Goal: Task Accomplishment & Management: Manage account settings

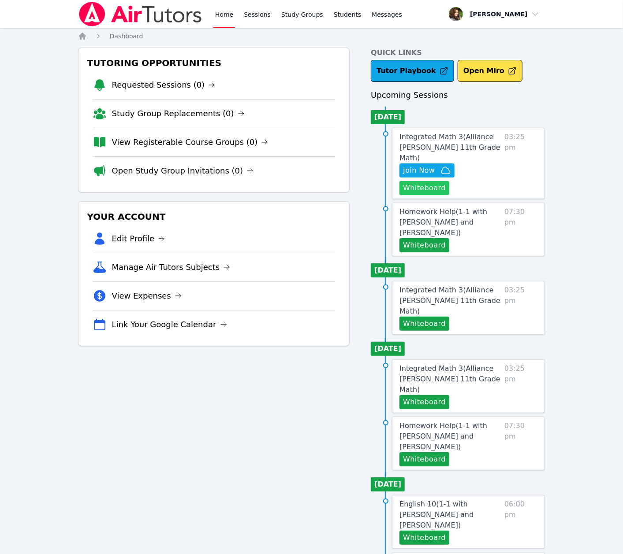
click at [427, 181] on button "Whiteboard" at bounding box center [424, 188] width 50 height 14
click at [417, 165] on span "Join Now" at bounding box center [419, 170] width 32 height 11
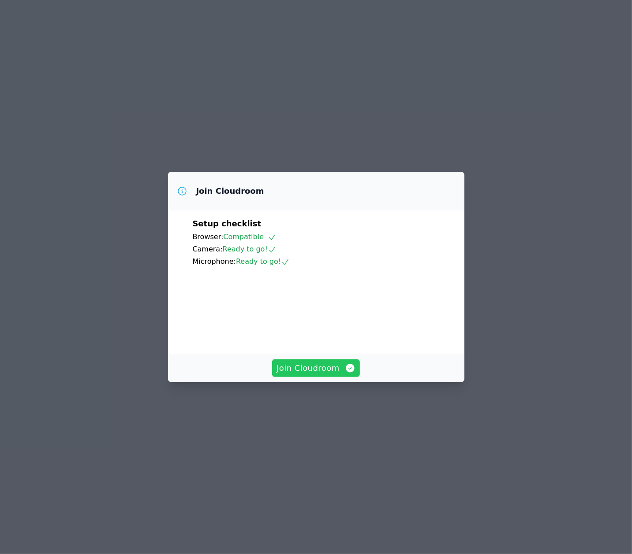
click at [331, 375] on span "Join Cloudroom" at bounding box center [315, 368] width 79 height 12
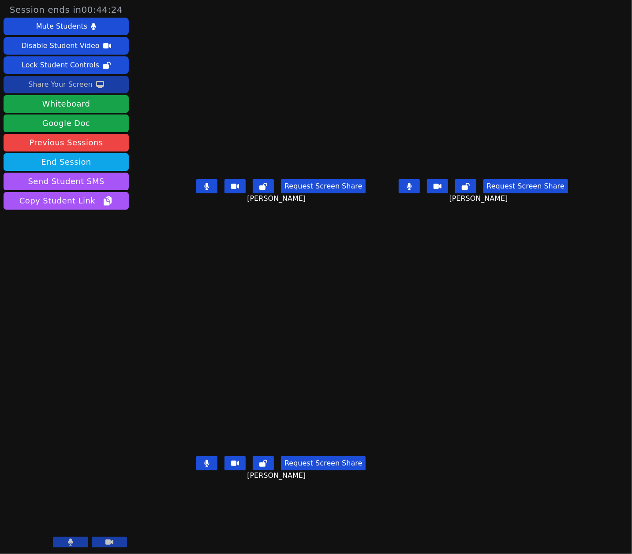
click at [78, 84] on div "Share Your Screen" at bounding box center [60, 85] width 64 height 14
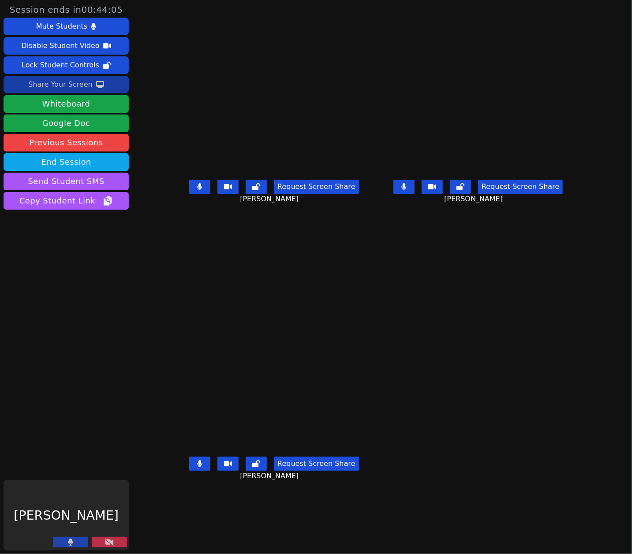
click at [69, 88] on div "Share Your Screen" at bounding box center [60, 85] width 64 height 14
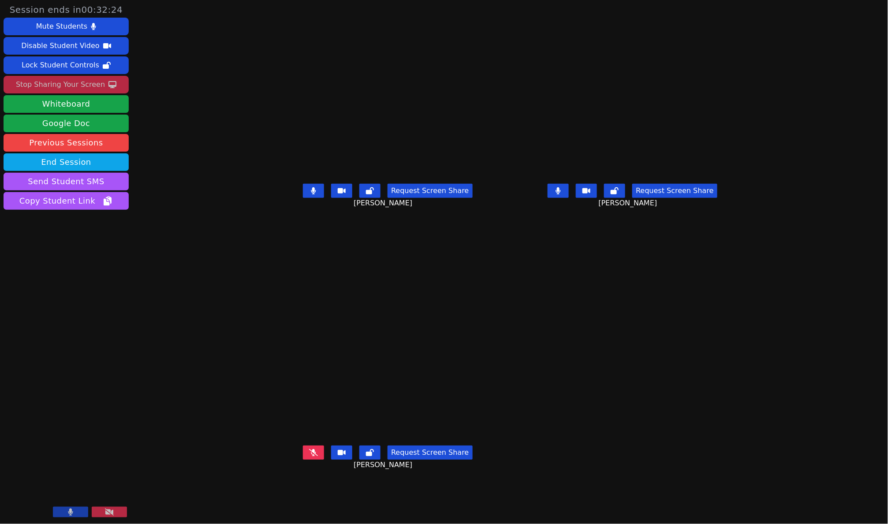
click at [67, 339] on aside "Session ends in 00:32:24 Mute Students Disable Student Video Lock Student Contr…" at bounding box center [66, 262] width 132 height 524
click at [522, 399] on main "Mauricio Sanchez Request Screen Share Mauricio Sanchez Evan Dominguez Request S…" at bounding box center [510, 262] width 482 height 524
click at [532, 258] on main "Mauricio Sanchez Request Screen Share Mauricio Sanchez Evan Dominguez Request S…" at bounding box center [510, 262] width 482 height 524
drag, startPoint x: 89, startPoint y: 282, endPoint x: 96, endPoint y: 281, distance: 7.2
click at [89, 282] on aside "Session ends in 00:20:31 Mute Students Disable Student Video Lock Student Contr…" at bounding box center [66, 262] width 132 height 524
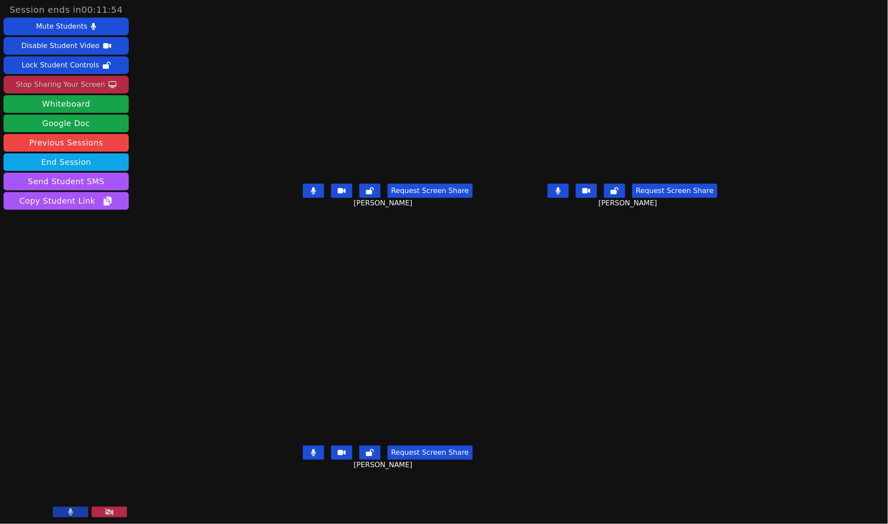
click at [528, 251] on div "Evan Dominguez Request Screen Share Evan Dominguez" at bounding box center [632, 131] width 238 height 262
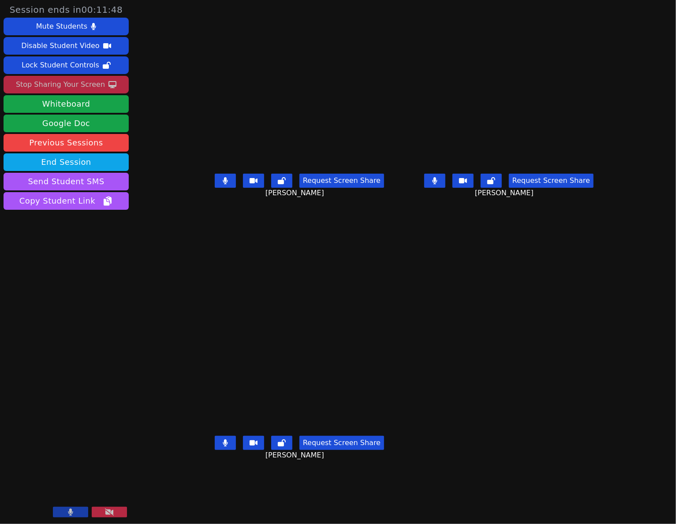
click at [480, 352] on main "Mauricio Sanchez Request Screen Share Mauricio Sanchez Evan Dominguez Request S…" at bounding box center [404, 262] width 412 height 524
click at [532, 337] on main "Mauricio Sanchez Request Screen Share Mauricio Sanchez Evan Dominguez Request S…" at bounding box center [404, 262] width 412 height 524
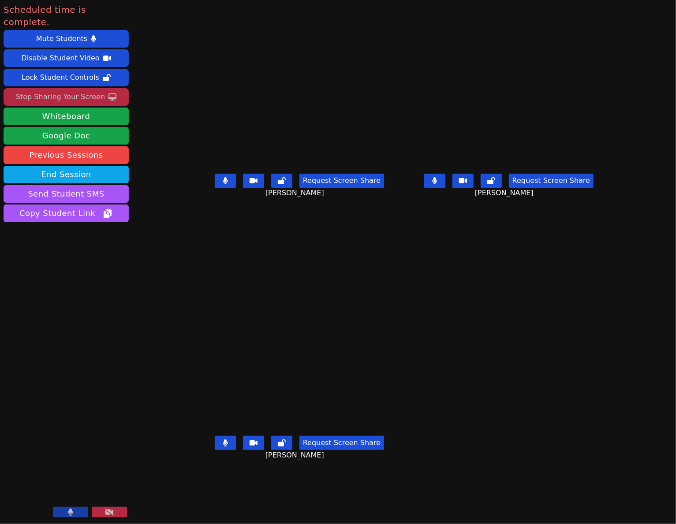
click at [78, 90] on div "Stop Sharing Your Screen" at bounding box center [60, 97] width 89 height 14
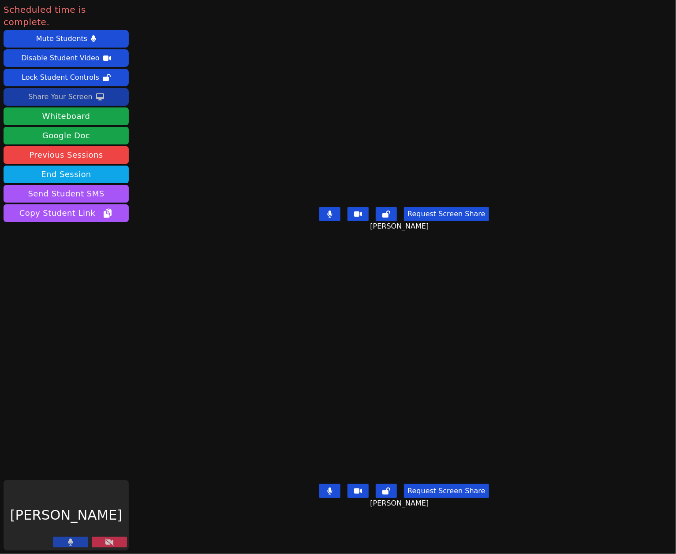
click at [113, 545] on icon at bounding box center [109, 542] width 9 height 7
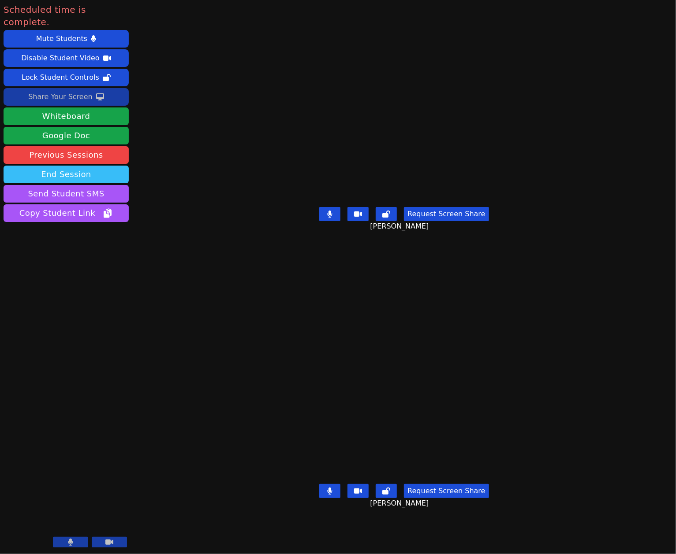
click at [97, 166] on button "End Session" at bounding box center [66, 175] width 125 height 18
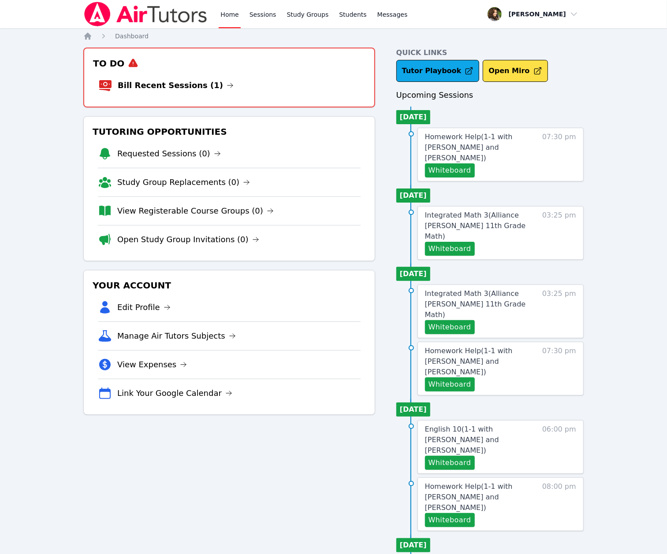
click at [185, 94] on li "Bill Recent Sessions (1)" at bounding box center [229, 85] width 262 height 28
click at [185, 89] on link "Bill Recent Sessions (1)" at bounding box center [176, 85] width 116 height 12
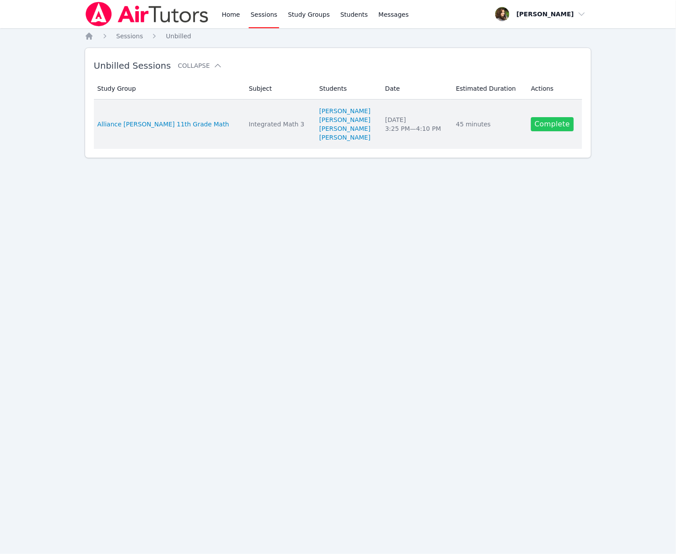
click at [538, 124] on link "Complete" at bounding box center [552, 124] width 42 height 14
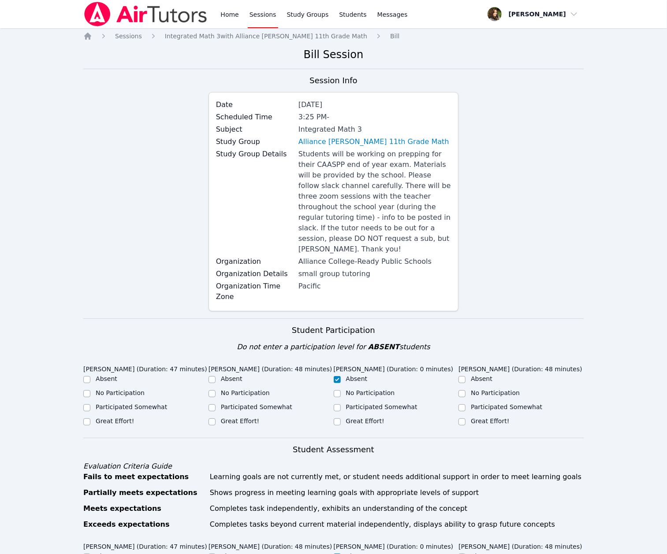
scroll to position [235, 0]
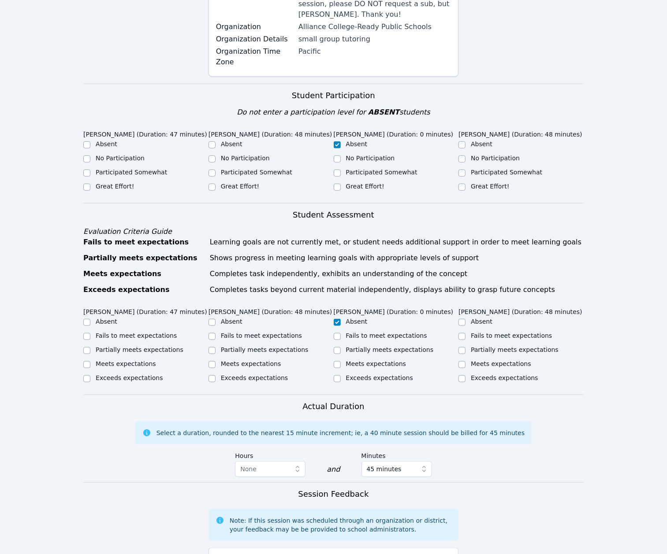
click at [246, 361] on label "Meets expectations" at bounding box center [251, 364] width 60 height 7
click at [216, 361] on input "Meets expectations" at bounding box center [211, 364] width 7 height 7
checkbox input "true"
click at [146, 361] on label "Meets expectations" at bounding box center [126, 364] width 60 height 7
click at [90, 361] on input "Meets expectations" at bounding box center [86, 364] width 7 height 7
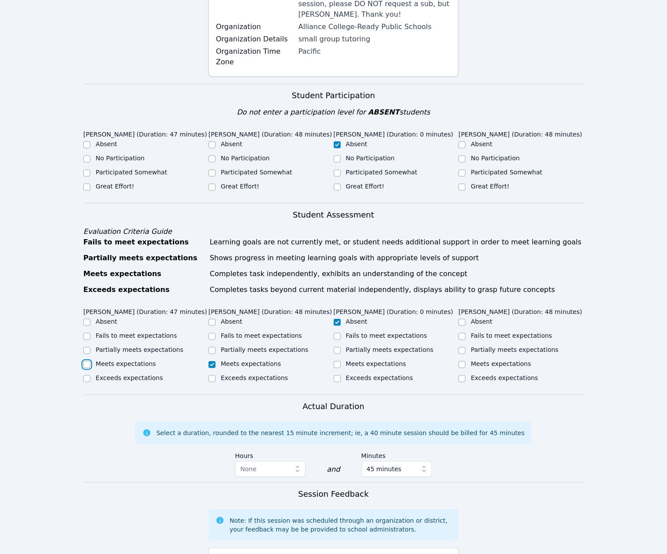
checkbox input "true"
click at [493, 361] on label "Meets expectations" at bounding box center [501, 364] width 60 height 7
click at [465, 361] on input "Meets expectations" at bounding box center [461, 364] width 7 height 7
checkbox input "true"
click at [473, 169] on label "Participated Somewhat" at bounding box center [506, 172] width 71 height 7
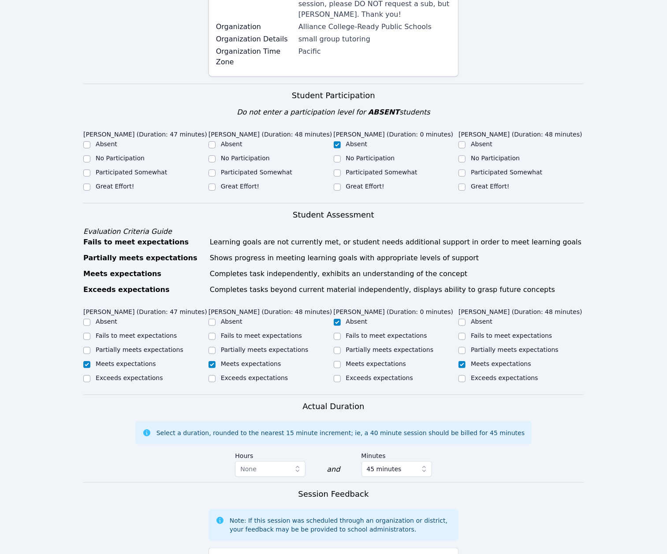
click at [465, 170] on input "Participated Somewhat" at bounding box center [461, 173] width 7 height 7
checkbox input "true"
click at [477, 183] on label "Great Effort!" at bounding box center [490, 186] width 38 height 7
click at [465, 184] on input "Great Effort!" at bounding box center [461, 187] width 7 height 7
checkbox input "true"
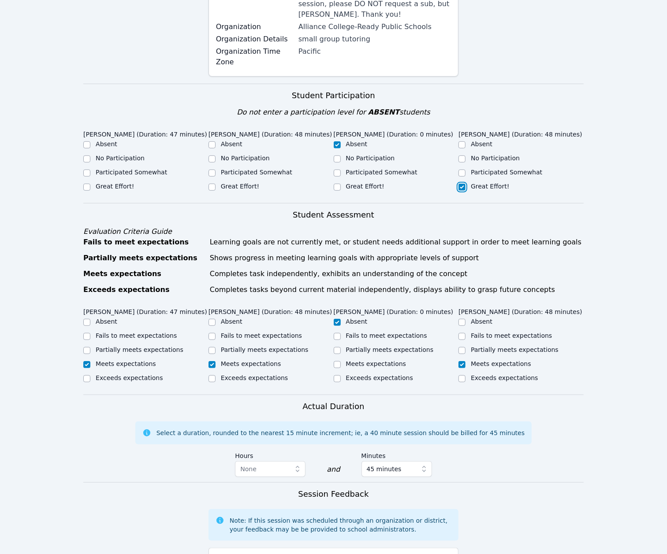
checkbox input "false"
click at [223, 183] on label "Great Effort!" at bounding box center [240, 186] width 38 height 7
click at [216, 184] on input "Great Effort!" at bounding box center [211, 187] width 7 height 7
checkbox input "true"
click at [120, 183] on label "Great Effort!" at bounding box center [115, 186] width 38 height 7
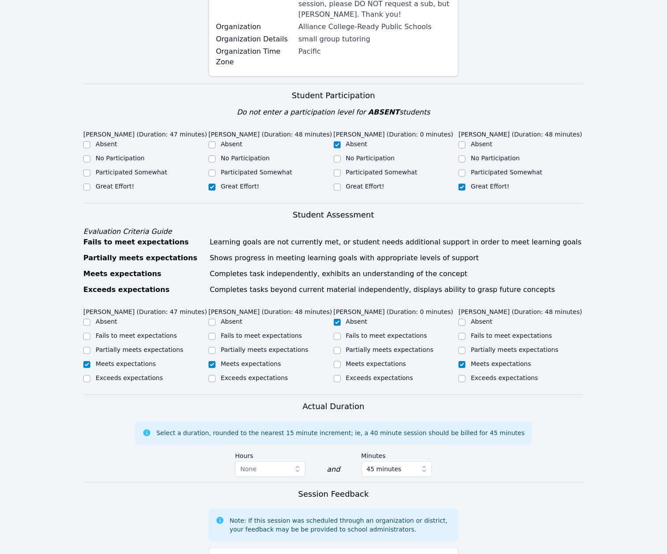
click at [90, 184] on input "Great Effort!" at bounding box center [86, 187] width 7 height 7
checkbox input "true"
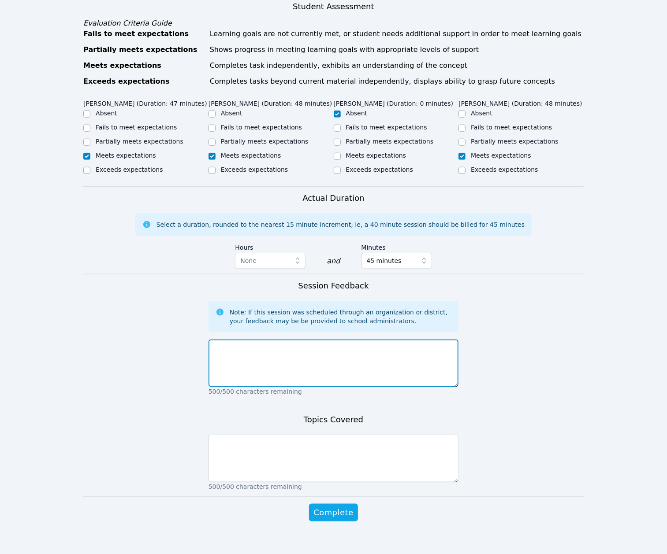
click at [361, 357] on textarea at bounding box center [333, 364] width 250 height 48
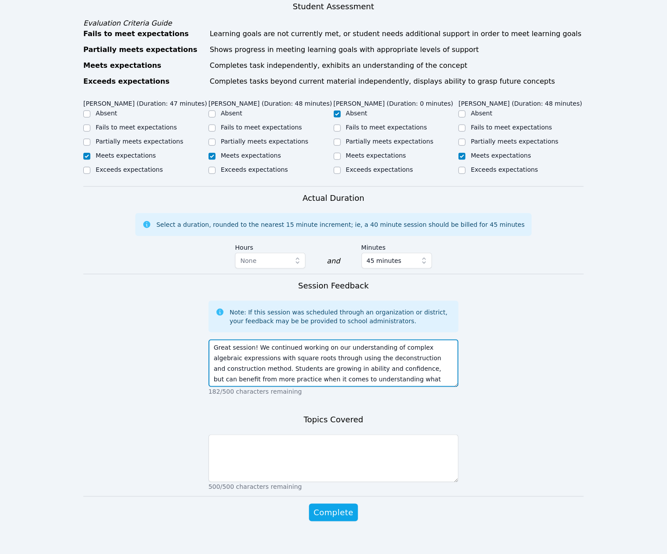
type textarea "Great session! We continued working on our understanding of complex algebraic e…"
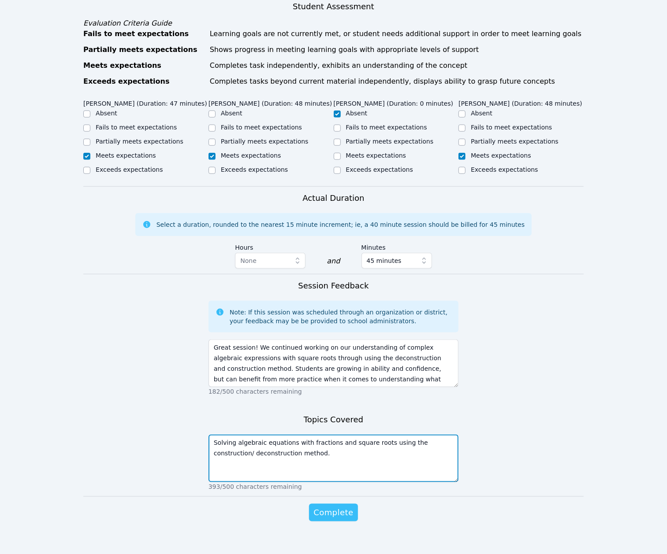
type textarea "Solving algebraic equations with fractions and square roots using the construct…"
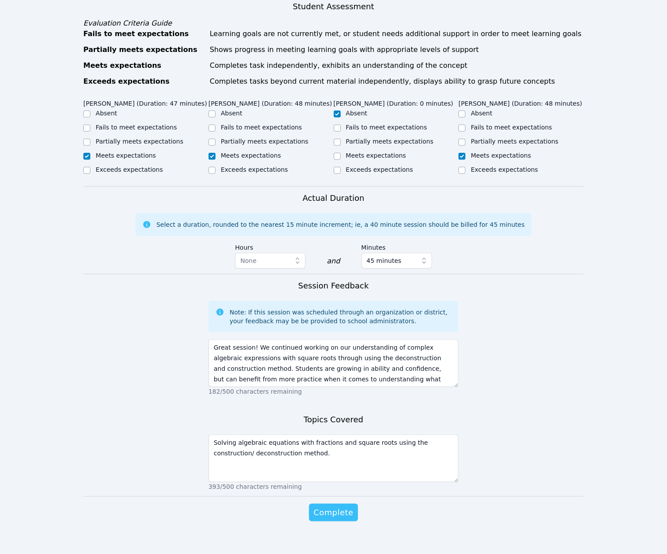
click at [339, 507] on span "Complete" at bounding box center [333, 513] width 40 height 12
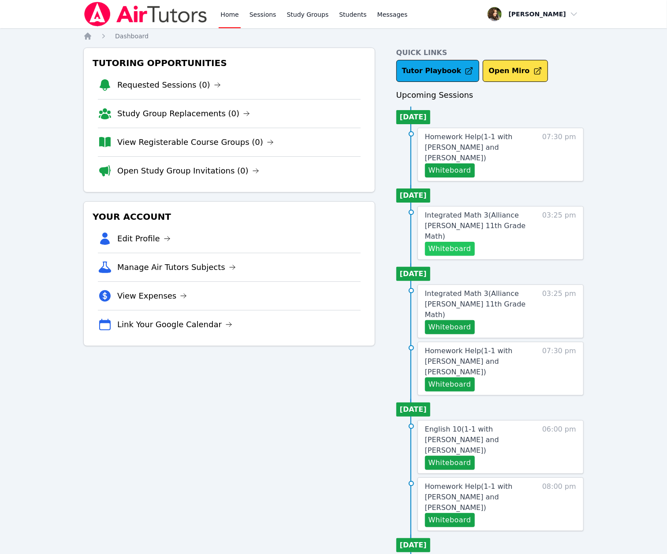
click at [449, 242] on button "Whiteboard" at bounding box center [450, 249] width 50 height 14
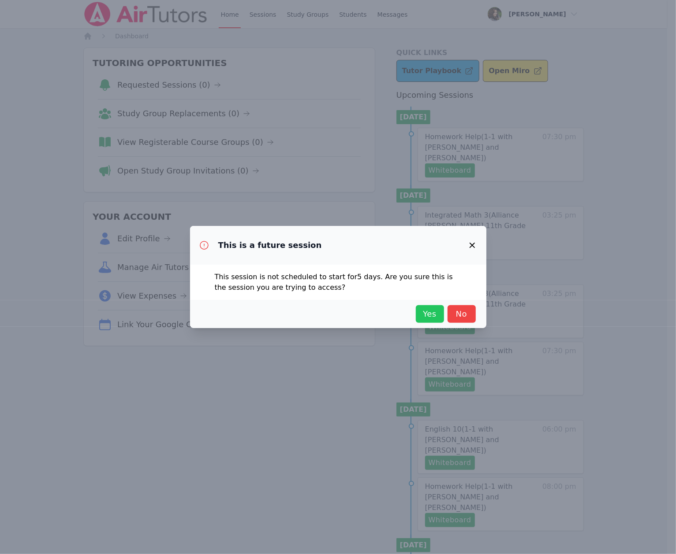
click at [439, 311] on button "Yes" at bounding box center [430, 314] width 28 height 18
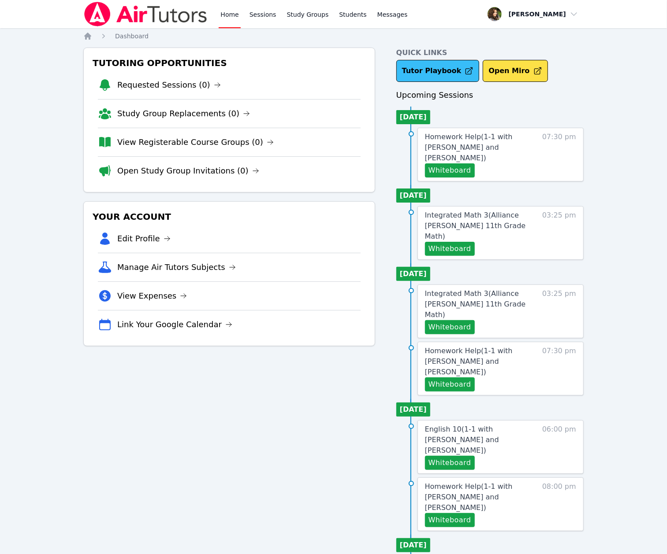
click at [452, 73] on link "Tutor Playbook" at bounding box center [437, 71] width 83 height 22
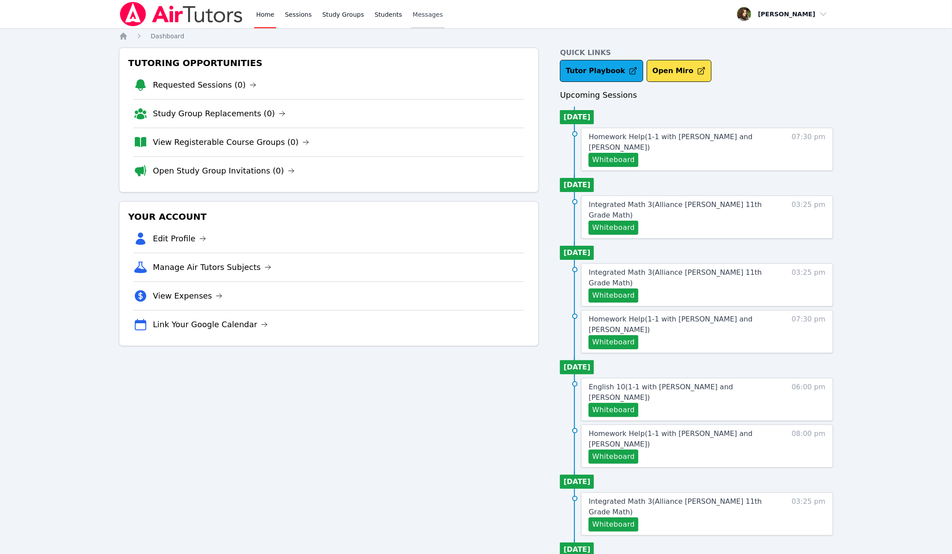
click at [413, 12] on span "Messages" at bounding box center [428, 14] width 30 height 9
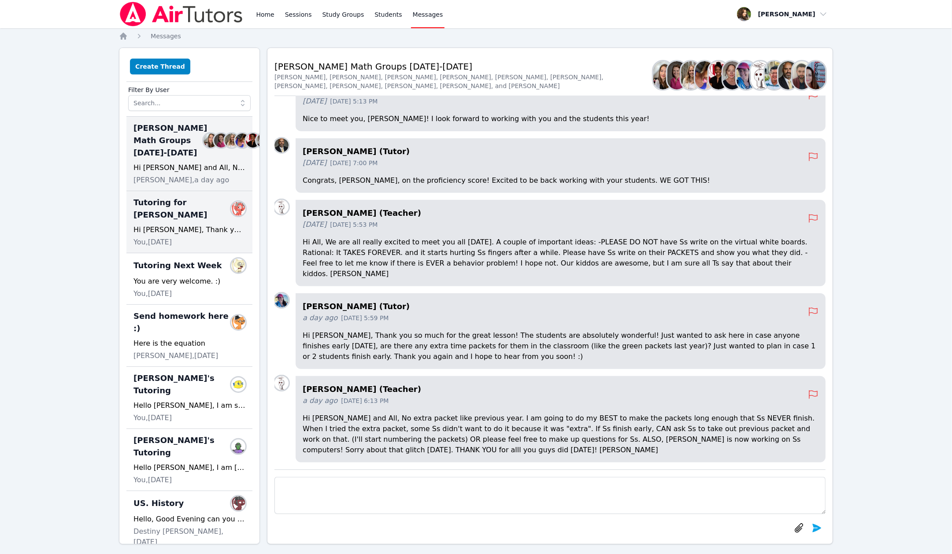
click at [196, 221] on span "Tutoring for Daniel" at bounding box center [184, 209] width 101 height 25
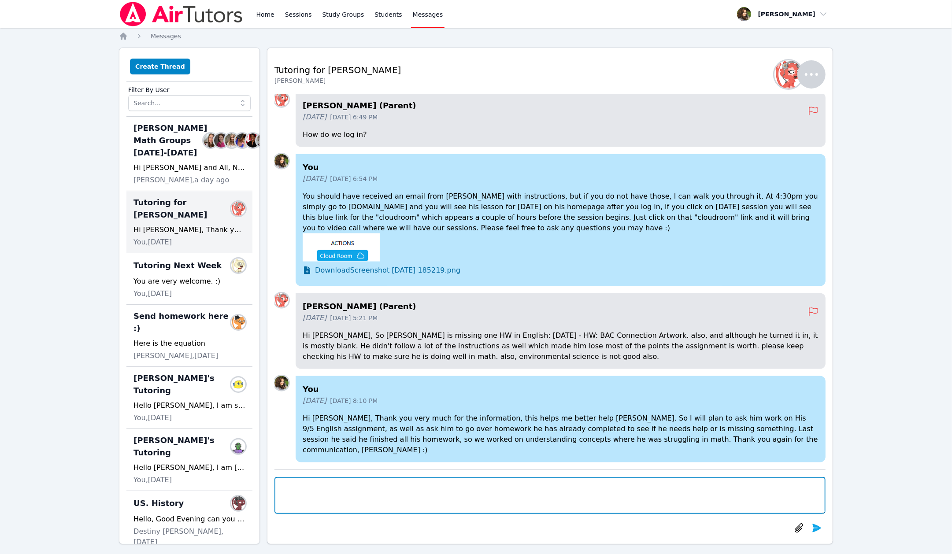
click at [408, 480] on textarea at bounding box center [550, 495] width 551 height 37
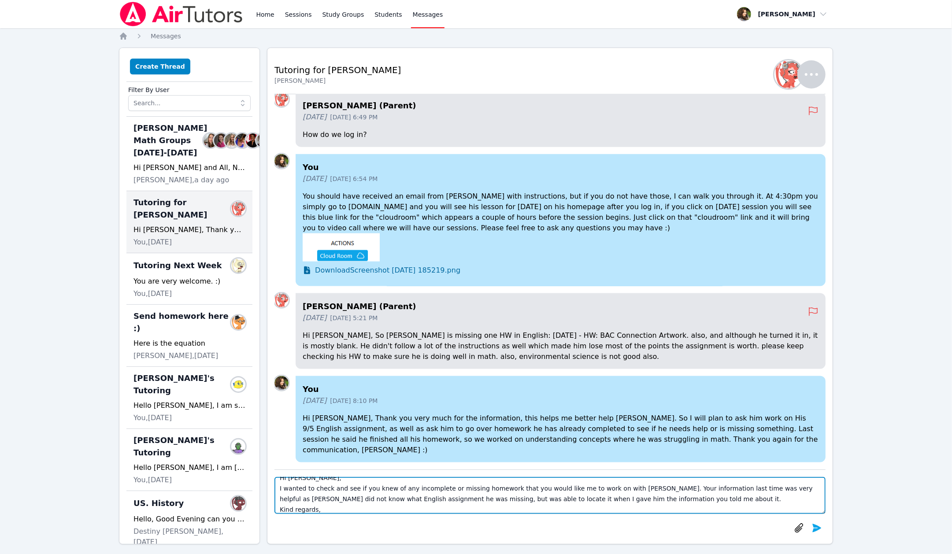
scroll to position [18, 0]
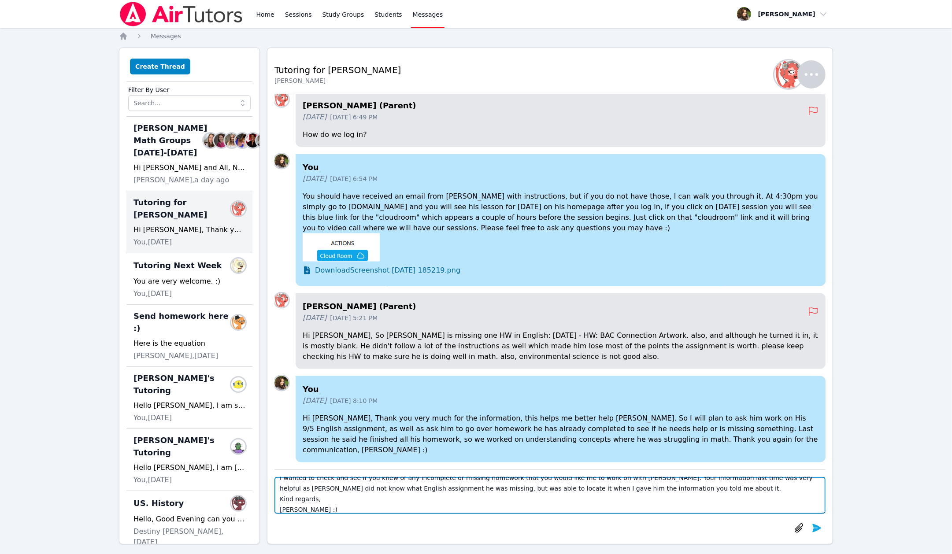
click at [371, 485] on textarea "Hi Yuliya, I wanted to check and see if you knew of any incomplete or missing h…" at bounding box center [550, 495] width 551 height 37
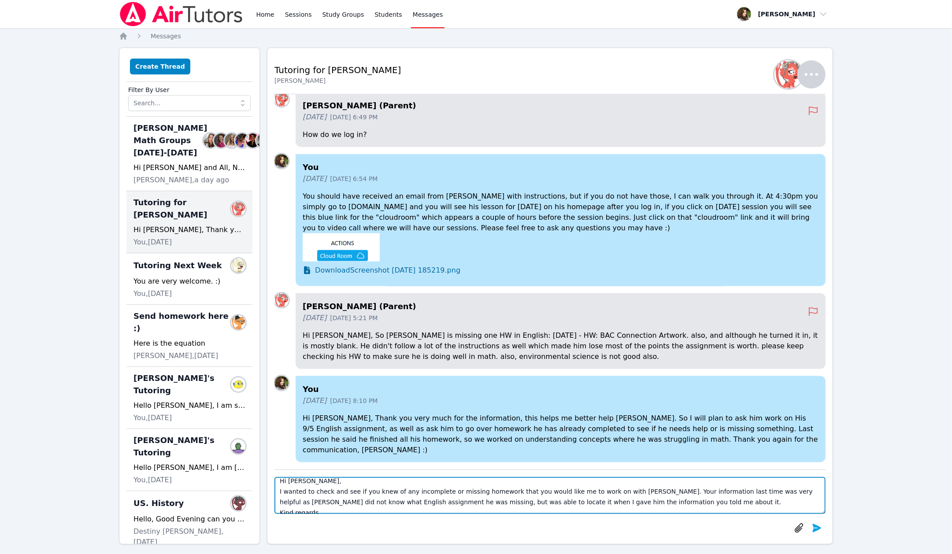
click at [621, 502] on textarea "Hi Yuliya, I wanted to check and see if you knew of any incomplete or missing h…" at bounding box center [550, 495] width 551 height 37
click at [307, 502] on textarea "Hi Yuliya, I wanted to check and see if you knew of any incomplete or missing h…" at bounding box center [550, 495] width 551 height 37
click at [420, 504] on textarea "Hi Yuliya, I wanted to check and see if you knew of any incomplete or missing h…" at bounding box center [550, 495] width 551 height 37
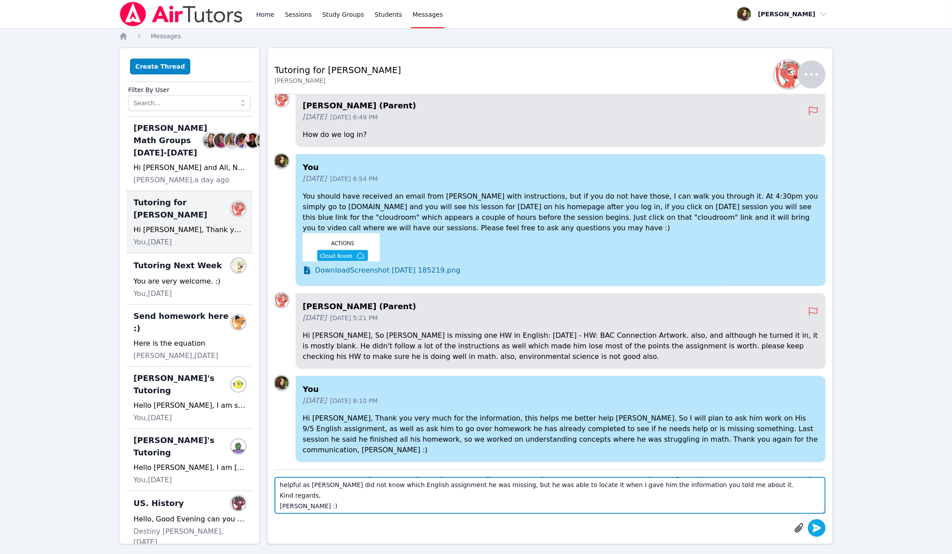
type textarea "Hi Yuliya, I wanted to check and see if you knew of any incomplete or missing h…"
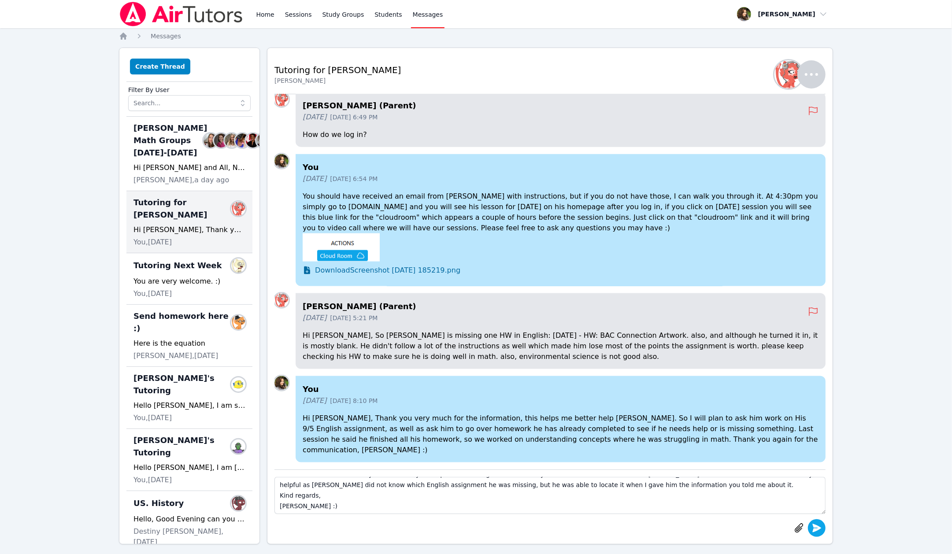
click at [823, 531] on button "submit" at bounding box center [817, 529] width 18 height 18
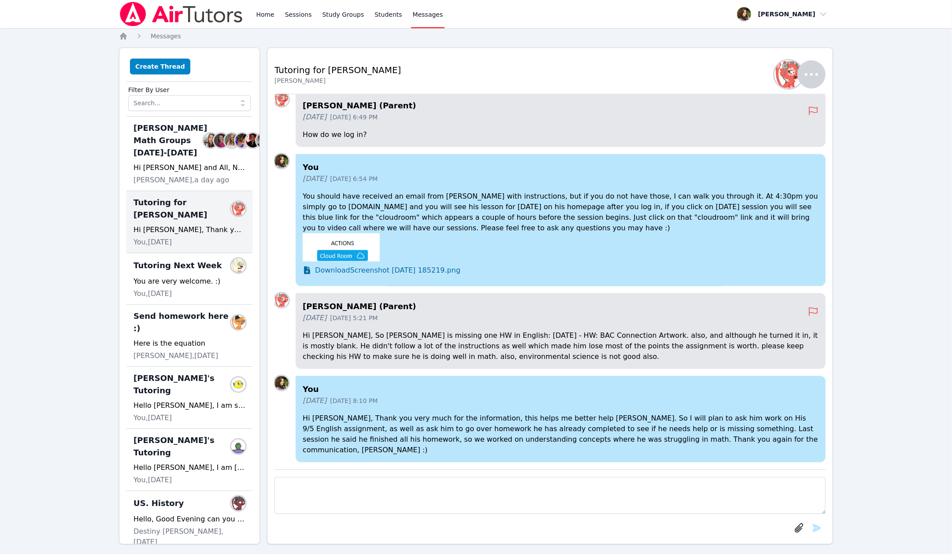
scroll to position [0, 0]
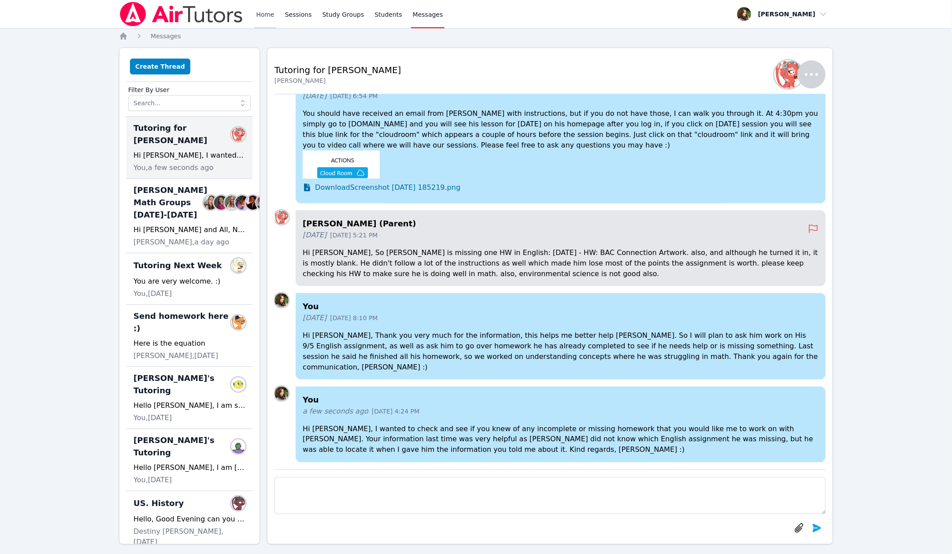
click at [265, 15] on link "Home" at bounding box center [265, 14] width 22 height 28
